Goal: Information Seeking & Learning: Understand process/instructions

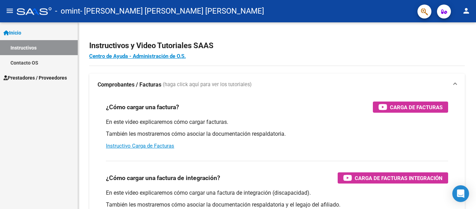
click at [31, 55] on link "Instructivos" at bounding box center [39, 47] width 78 height 15
click at [37, 76] on span "Prestadores / Proveedores" at bounding box center [34, 78] width 63 height 8
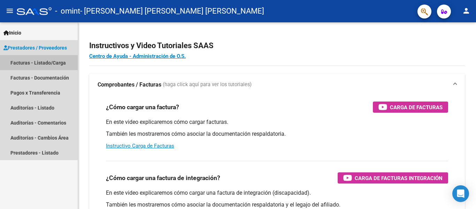
click at [52, 62] on link "Facturas - Listado/Carga" at bounding box center [39, 62] width 78 height 15
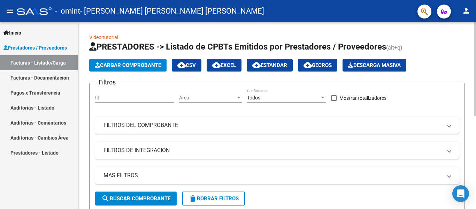
drag, startPoint x: 471, startPoint y: 52, endPoint x: 475, endPoint y: 51, distance: 4.0
click at [475, 51] on div "Video tutorial PRESTADORES -> Listado de CPBTs Emitidos por Prestadores / Prove…" at bounding box center [277, 205] width 399 height 366
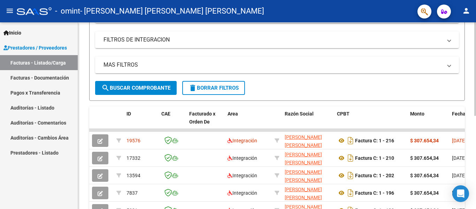
scroll to position [124, 0]
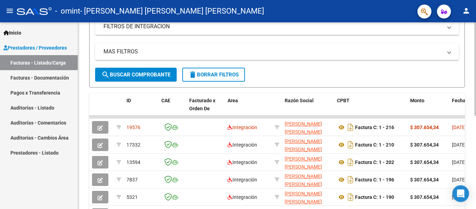
click at [471, 113] on div "Video tutorial PRESTADORES -> Listado de CPBTs Emitidos por Prestadores / Prove…" at bounding box center [277, 82] width 399 height 366
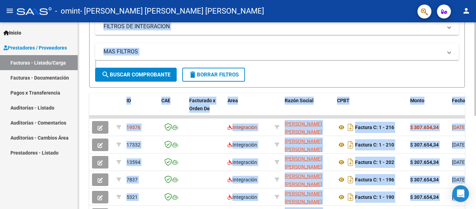
click at [459, 50] on form "Filtros Id Area Area Todos Confirmado Mostrar totalizadores FILTROS DEL COMPROB…" at bounding box center [276, 23] width 375 height 128
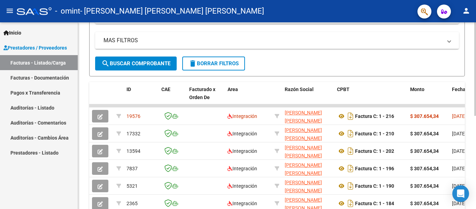
scroll to position [138, 0]
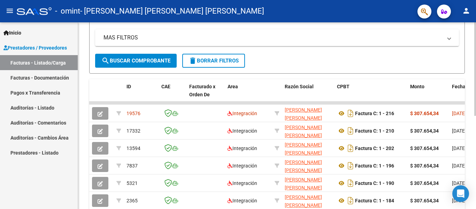
click at [474, 119] on div "Video tutorial PRESTADORES -> Listado de CPBTs Emitidos por Prestadores / Prove…" at bounding box center [277, 68] width 399 height 366
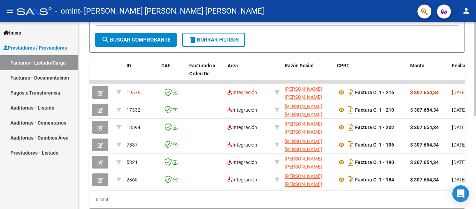
scroll to position [170, 0]
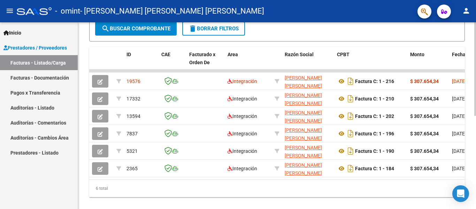
click at [475, 126] on div at bounding box center [475, 156] width 2 height 93
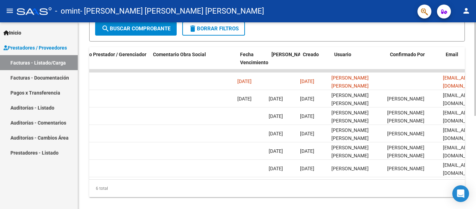
scroll to position [0, 1045]
